Goal: Find specific page/section: Find specific page/section

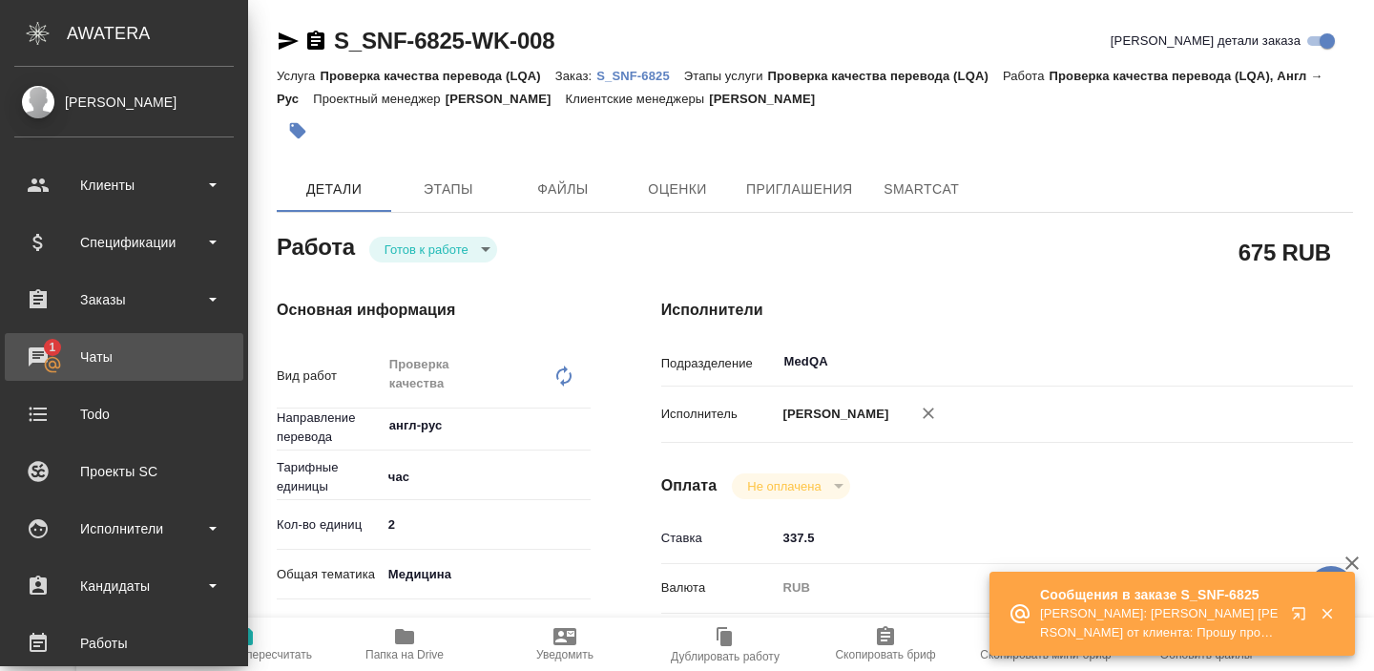
click at [62, 362] on div "Чаты" at bounding box center [123, 356] width 219 height 29
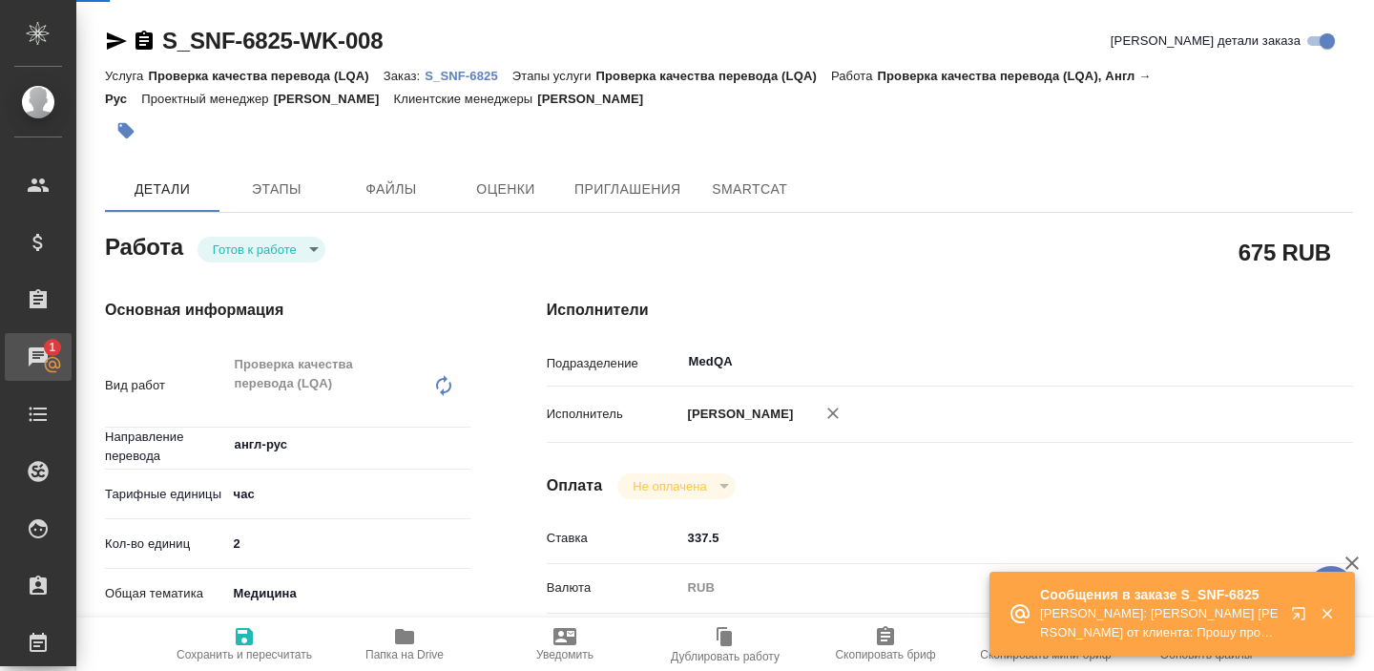
click at [38, 362] on div "Чаты" at bounding box center [14, 356] width 48 height 29
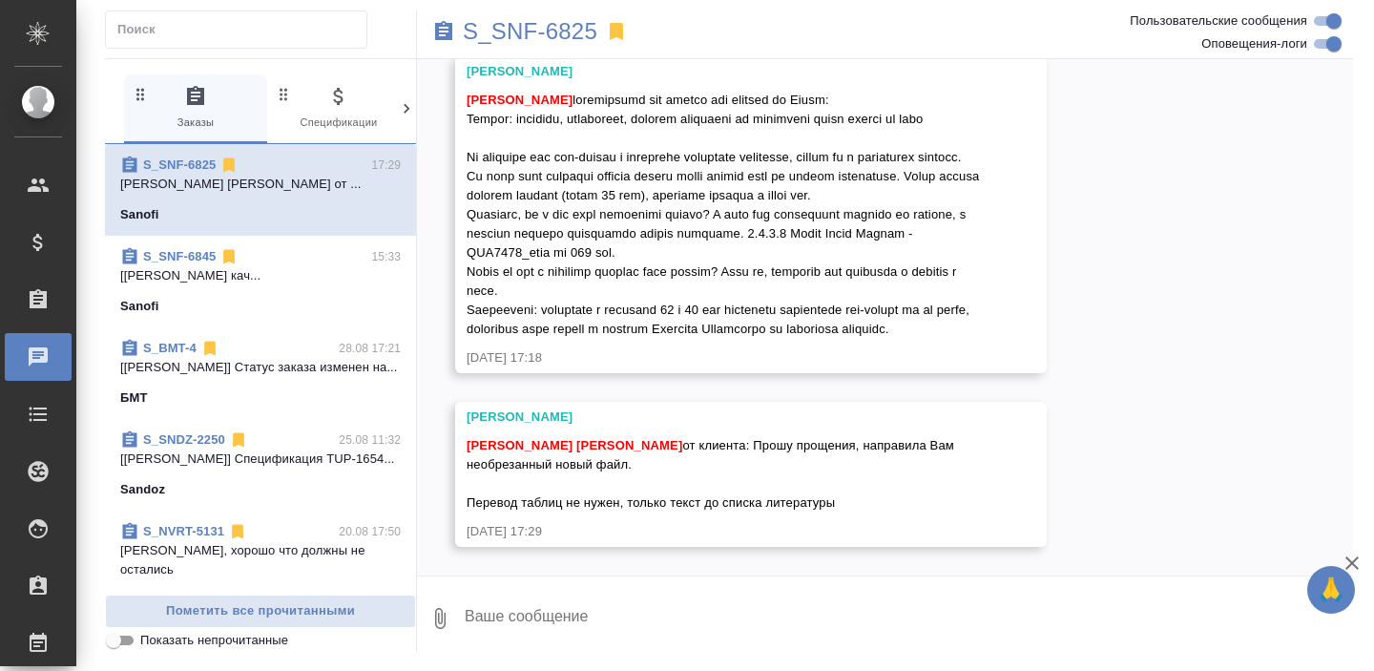
scroll to position [15358, 0]
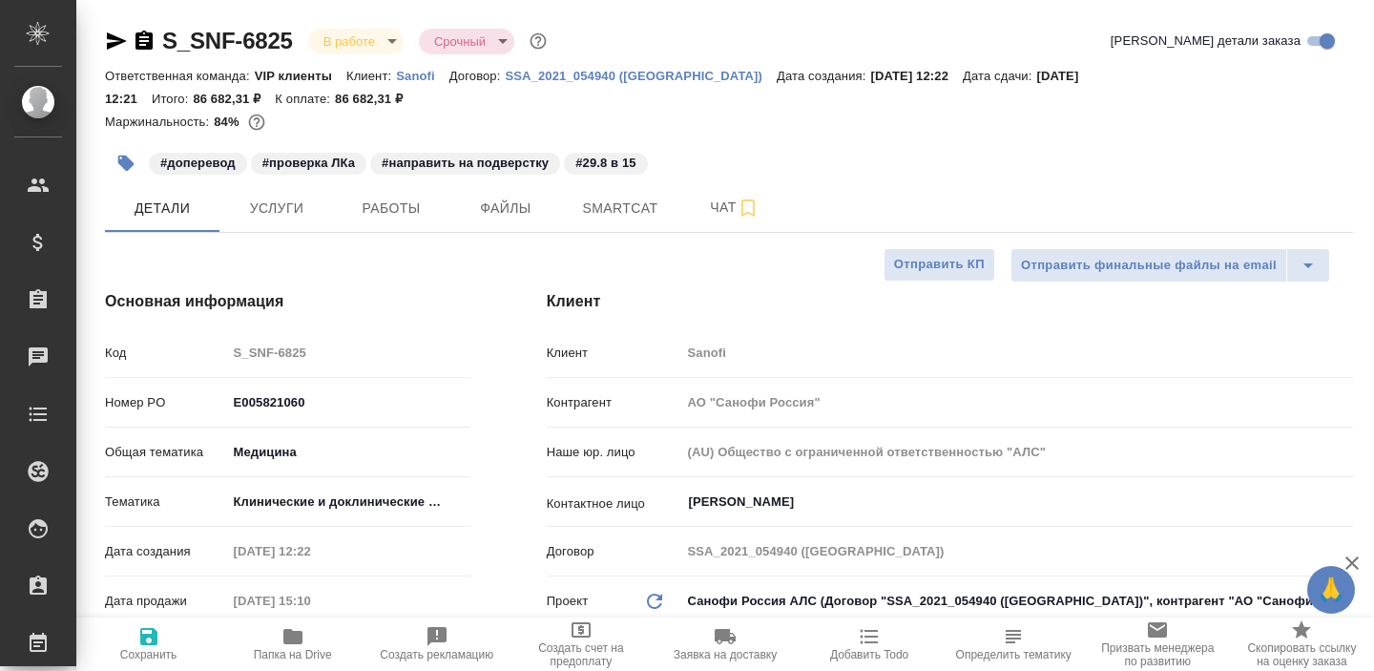
select select "RU"
